Goal: Task Accomplishment & Management: Use online tool/utility

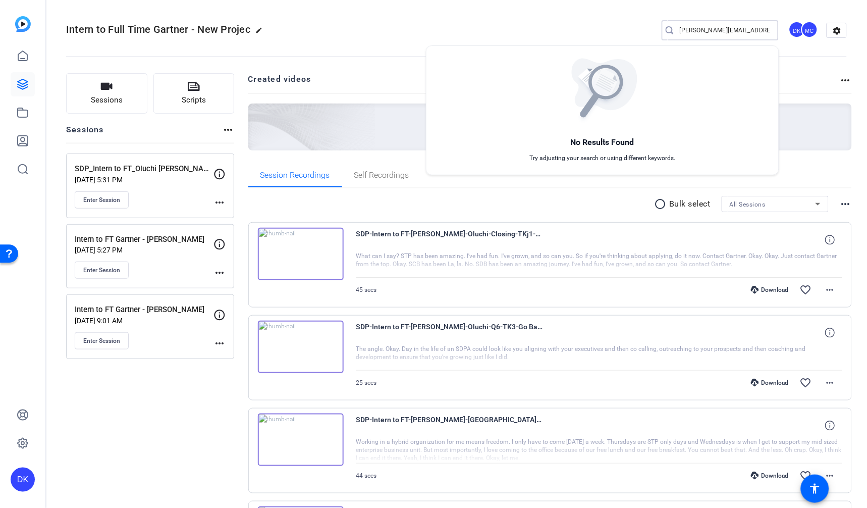
click at [199, 90] on div at bounding box center [433, 254] width 867 height 508
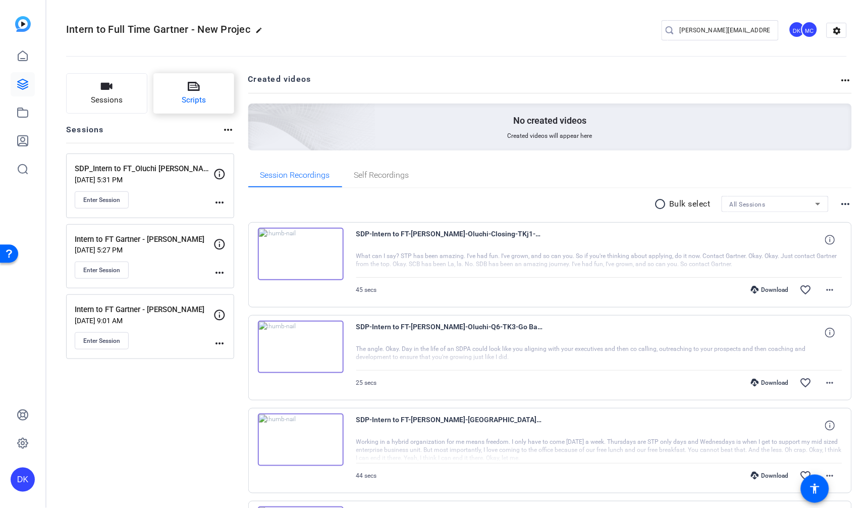
click at [195, 88] on icon at bounding box center [194, 86] width 12 height 12
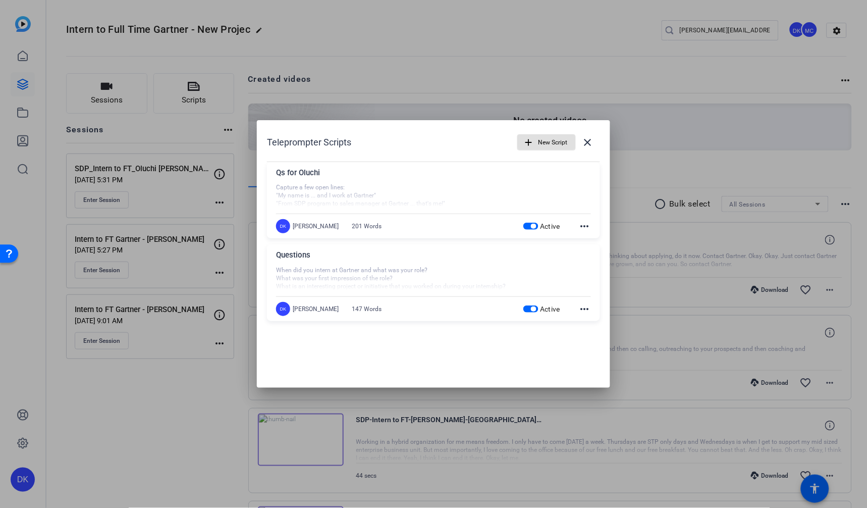
click at [589, 227] on mat-icon "more_horiz" at bounding box center [585, 226] width 12 height 12
click at [595, 242] on span "Edit" at bounding box center [607, 241] width 40 height 12
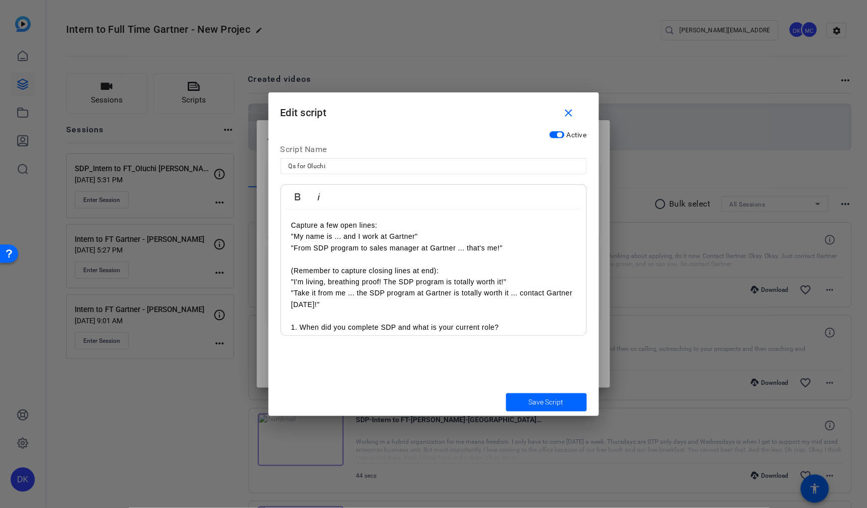
drag, startPoint x: 511, startPoint y: 325, endPoint x: 262, endPoint y: 209, distance: 274.6
click at [262, 209] on div "Teleprompter Scripts add New Script close Qs for Oluchi Capture a few open line…" at bounding box center [433, 254] width 867 height 508
copy div "Loremip d sit amet conse: "Ad elit se ... doe T inci ut Laboree" "Dolo MAG aliq…"
click at [398, 281] on p ""I'm living, breathing proof! The SDP program is totally worth it!"" at bounding box center [433, 281] width 285 height 11
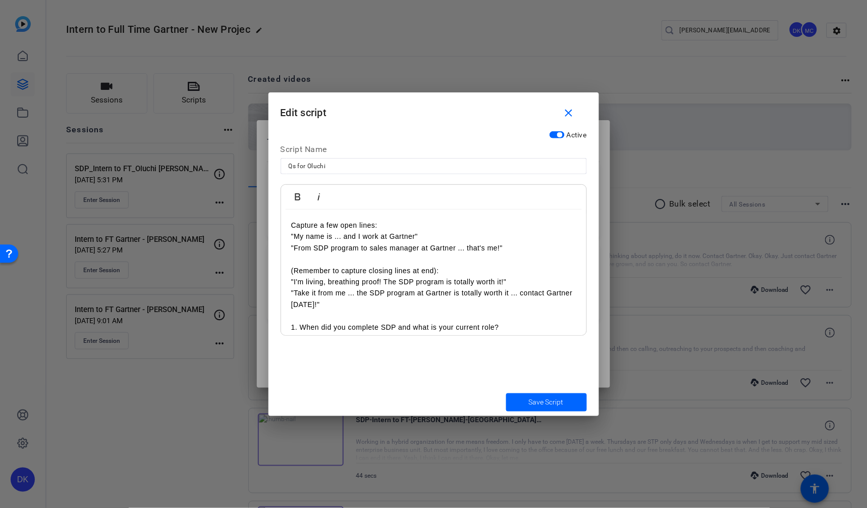
copy div "Loremip d sit amet conse: "Ad elit se ... doe T inci ut Laboree" "Dolo MAG aliq…"
